Goal: Information Seeking & Learning: Find specific fact

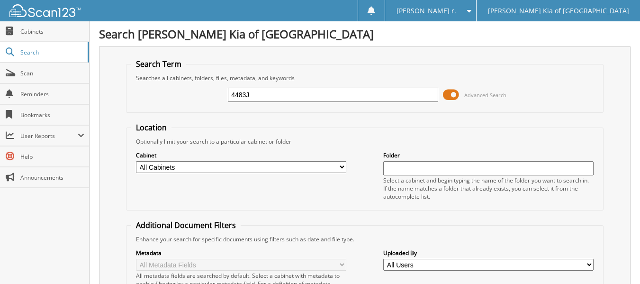
type input "4483J"
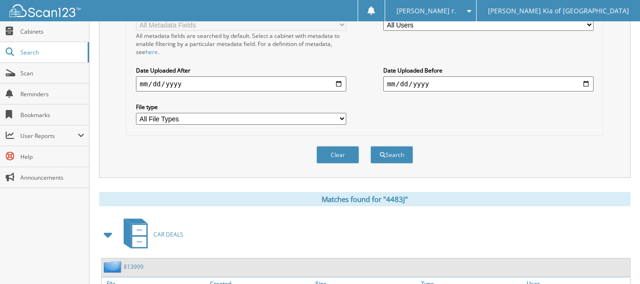
scroll to position [315, 0]
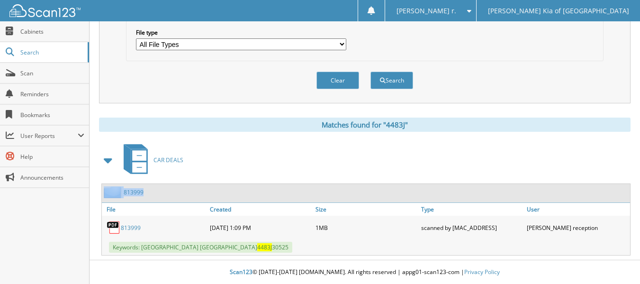
drag, startPoint x: 153, startPoint y: 190, endPoint x: 122, endPoint y: 193, distance: 31.4
click at [120, 193] on div "813999" at bounding box center [366, 193] width 528 height 18
drag, startPoint x: 236, startPoint y: 243, endPoint x: 142, endPoint y: 248, distance: 94.8
click at [142, 248] on div "Keywords: MANHEIM EL PASO 4483J 30525" at bounding box center [366, 247] width 528 height 16
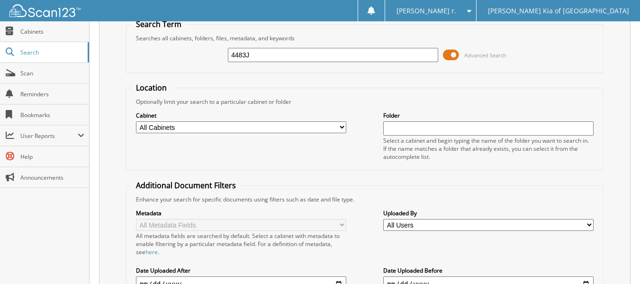
scroll to position [0, 0]
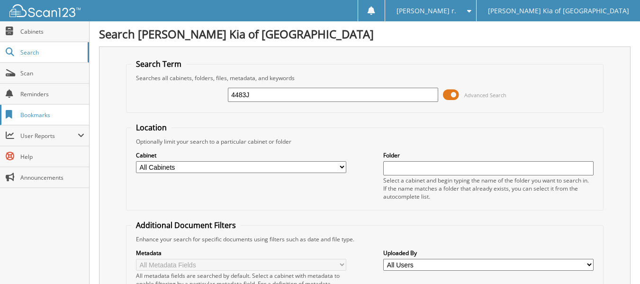
drag, startPoint x: 261, startPoint y: 91, endPoint x: 66, endPoint y: 114, distance: 195.5
type input "7415A"
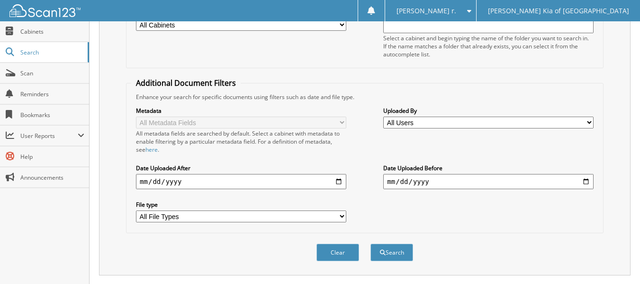
scroll to position [315, 0]
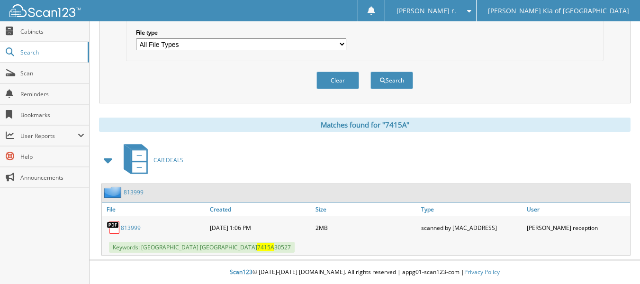
drag, startPoint x: 234, startPoint y: 246, endPoint x: 144, endPoint y: 245, distance: 90.0
click at [144, 245] on div "Keywords: [GEOGRAPHIC_DATA] [GEOGRAPHIC_DATA] 7415A 30527" at bounding box center [366, 247] width 528 height 16
drag, startPoint x: 150, startPoint y: 230, endPoint x: 122, endPoint y: 231, distance: 27.9
click at [122, 231] on div "813999" at bounding box center [155, 227] width 106 height 19
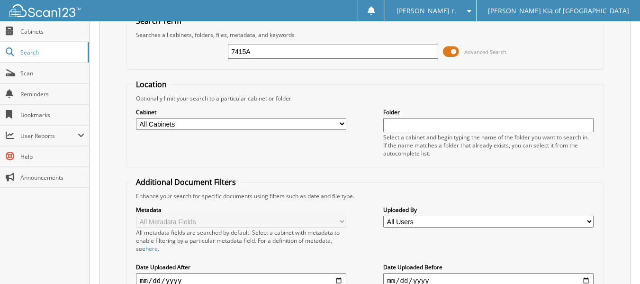
scroll to position [0, 0]
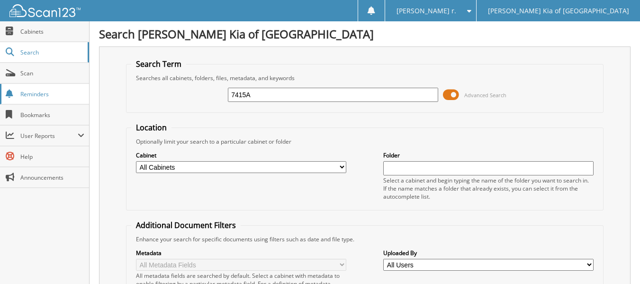
drag, startPoint x: 258, startPoint y: 95, endPoint x: 84, endPoint y: 87, distance: 174.0
type input "4460A"
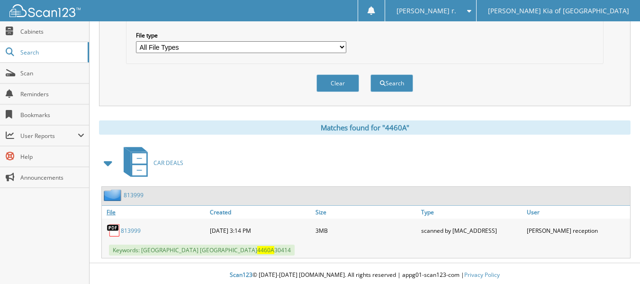
scroll to position [315, 0]
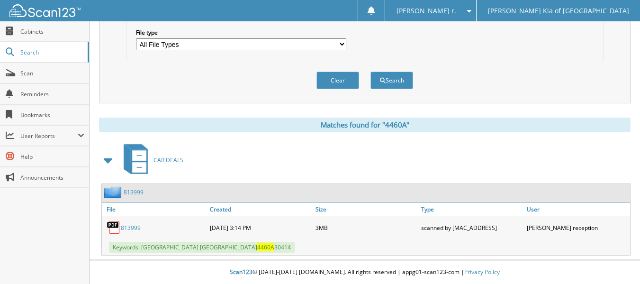
drag, startPoint x: 237, startPoint y: 244, endPoint x: 146, endPoint y: 245, distance: 91.4
click at [143, 241] on div "Keywords: [GEOGRAPHIC_DATA] [GEOGRAPHIC_DATA] 4460A 30414" at bounding box center [366, 247] width 528 height 16
drag, startPoint x: 156, startPoint y: 226, endPoint x: 123, endPoint y: 231, distance: 33.4
click at [122, 230] on div "813999" at bounding box center [155, 227] width 106 height 19
